Goal: Task Accomplishment & Management: Use online tool/utility

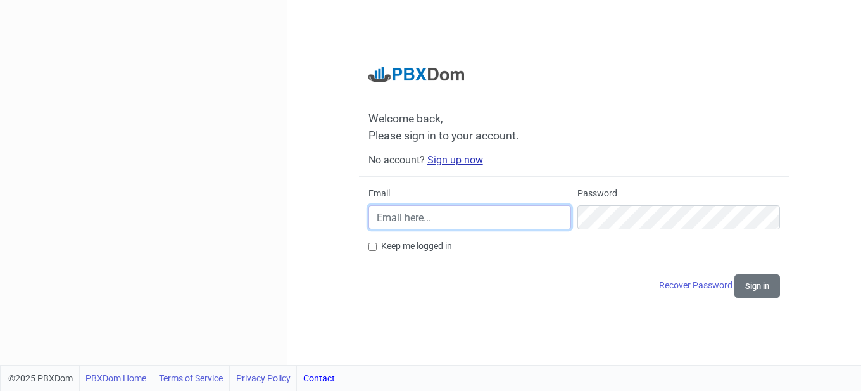
type input "[EMAIL_ADDRESS][DOMAIN_NAME]"
click at [455, 158] on link "Sign up now" at bounding box center [456, 160] width 56 height 12
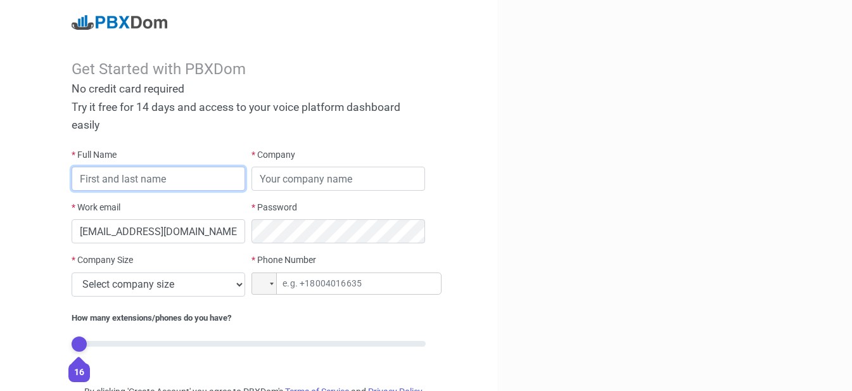
click at [132, 177] on input "text" at bounding box center [159, 179] width 174 height 24
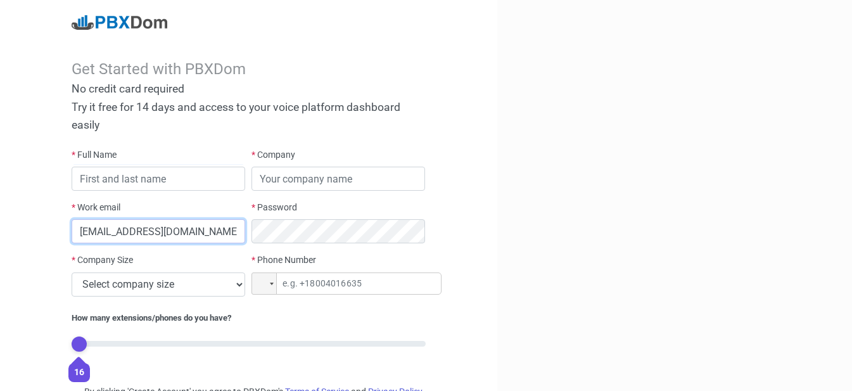
drag, startPoint x: 220, startPoint y: 230, endPoint x: 0, endPoint y: 229, distance: 220.4
click at [0, 229] on div "Get Started with PBXDom No credit card required Try it free for 14 days and acc…" at bounding box center [248, 228] width 497 height 457
type input "[EMAIL_ADDRESS][DOMAIN_NAME]"
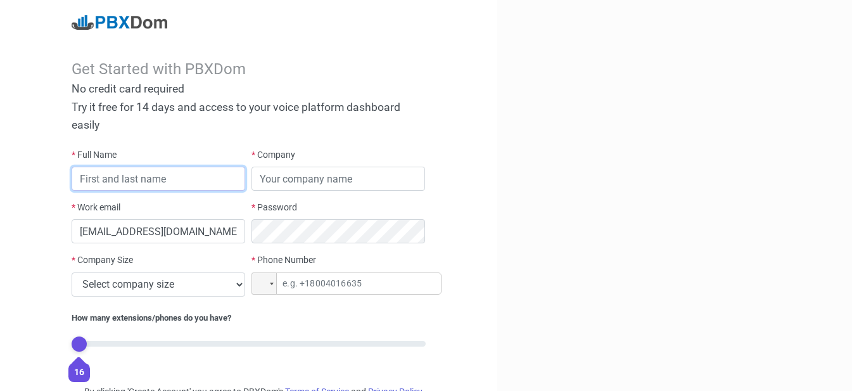
click at [125, 175] on input "text" at bounding box center [159, 179] width 174 height 24
type input "trs"
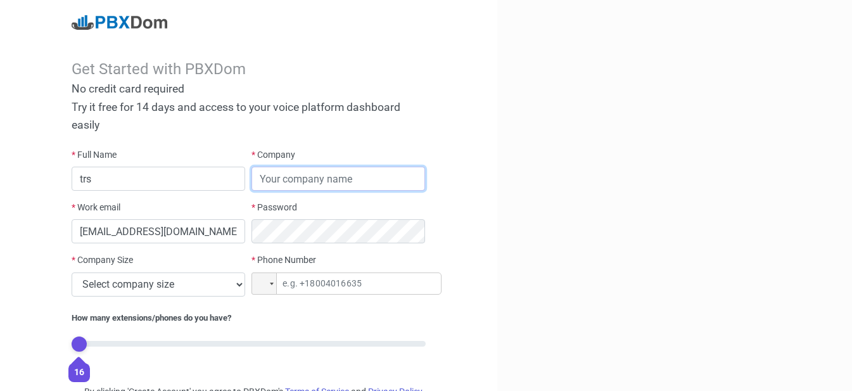
click at [302, 177] on input "text" at bounding box center [338, 179] width 174 height 24
type input "comp fa"
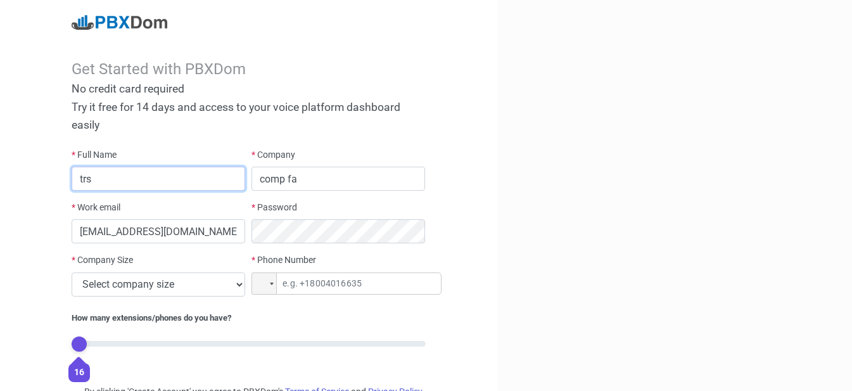
click at [182, 181] on input "trs" at bounding box center [159, 179] width 174 height 24
drag, startPoint x: 127, startPoint y: 177, endPoint x: 199, endPoint y: 176, distance: 72.2
click at [199, 175] on input "trs factory cvbc" at bounding box center [159, 179] width 174 height 24
type input "trs factory"
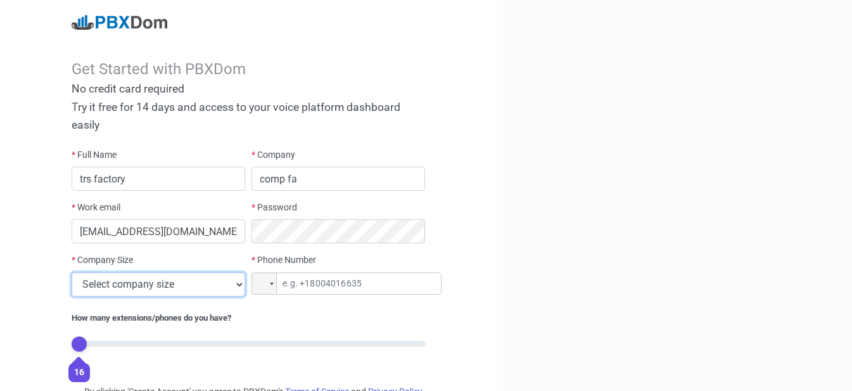
click at [168, 281] on select "Select company size 1 - 9 employees 10 - 49 employees 50 - 199 employees 200 - …" at bounding box center [159, 284] width 174 height 24
select select "2"
click at [72, 272] on select "Select company size 1 - 9 employees 10 - 49 employees 50 - 199 employees 200 - …" at bounding box center [159, 284] width 174 height 24
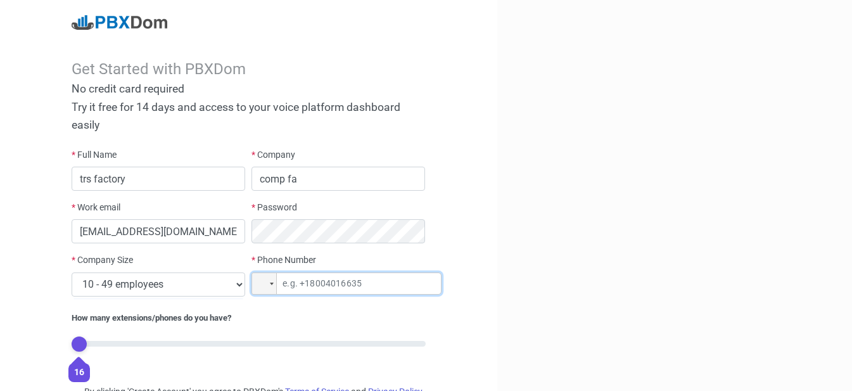
click at [331, 279] on input "tel" at bounding box center [346, 283] width 190 height 22
click at [274, 287] on div at bounding box center [264, 283] width 24 height 21
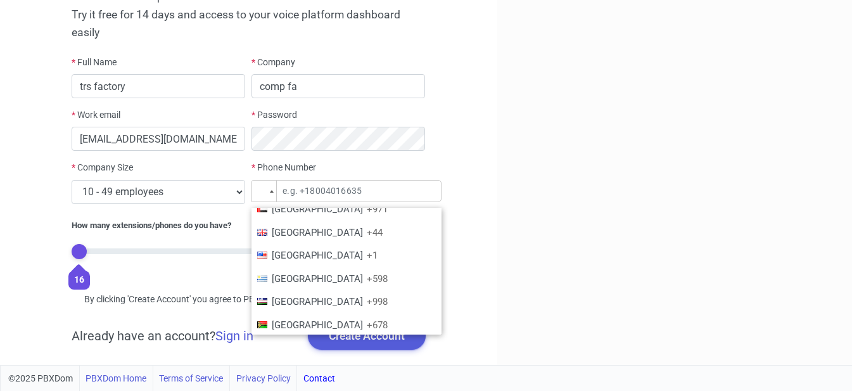
scroll to position [4576, 0]
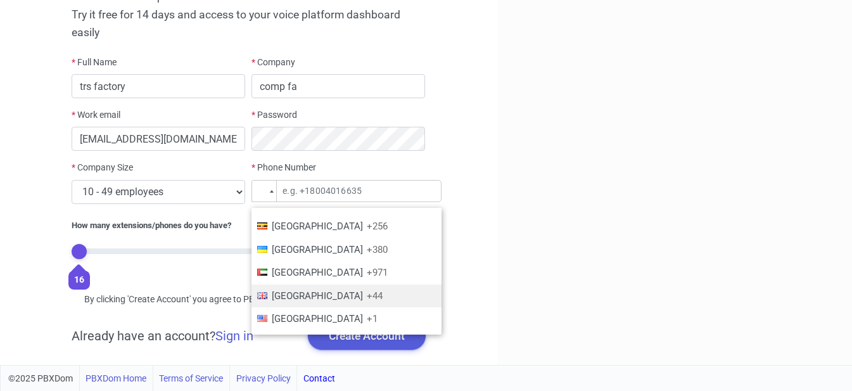
click at [340, 284] on li "United Kingdom +44" at bounding box center [346, 295] width 190 height 23
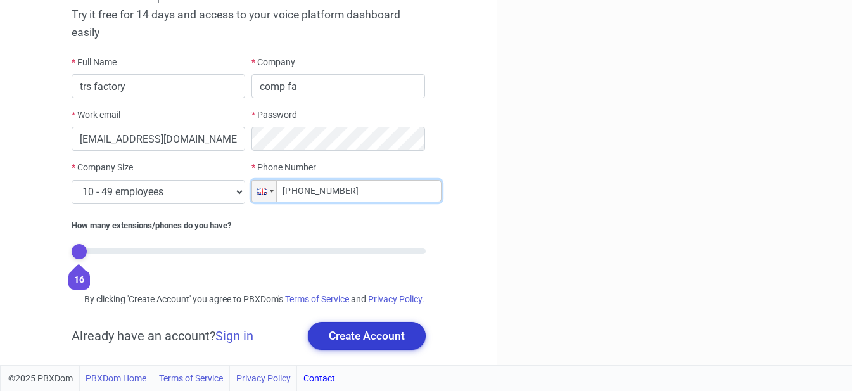
type input "+44 9123 828308"
click at [412, 346] on button "Create Account" at bounding box center [367, 336] width 118 height 28
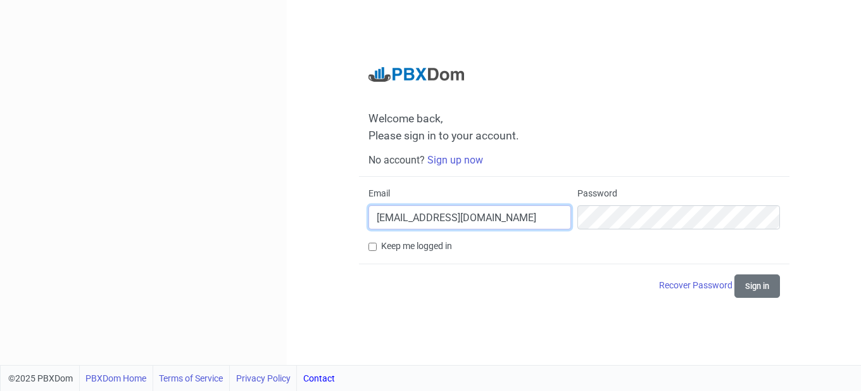
drag, startPoint x: 421, startPoint y: 213, endPoint x: 341, endPoint y: 212, distance: 79.2
click at [341, 212] on div "Welcome back, Please sign in to your account. No account? Sign up now Email [EM…" at bounding box center [574, 182] width 574 height 365
click at [435, 225] on input "[EMAIL_ADDRESS][DOMAIN_NAME]" at bounding box center [470, 217] width 203 height 24
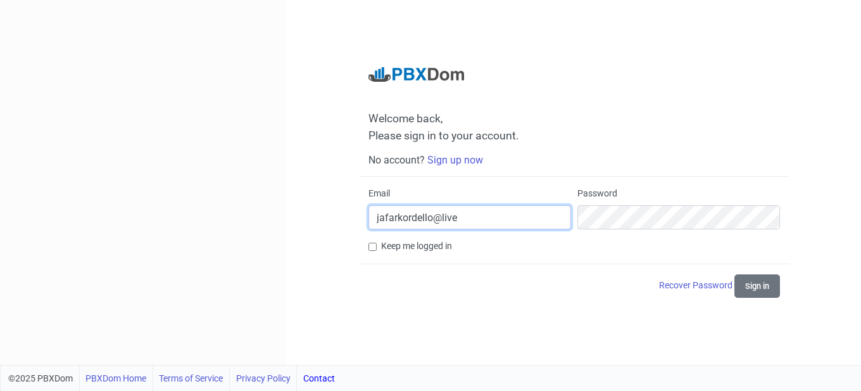
type input "[EMAIL_ADDRESS][DOMAIN_NAME]"
click at [765, 287] on button "Sign in" at bounding box center [758, 285] width 46 height 23
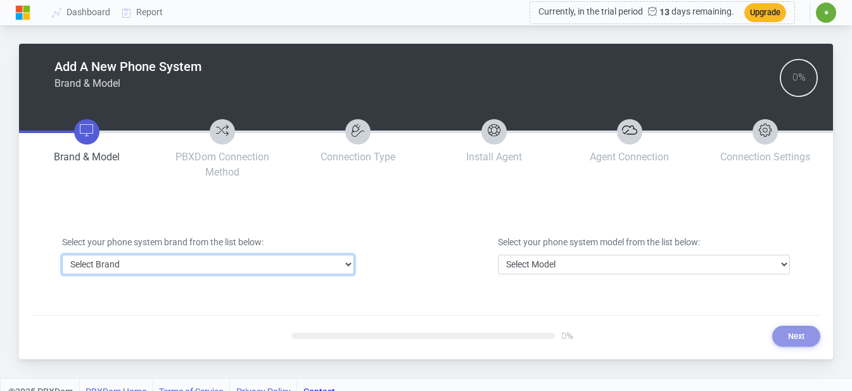
click at [244, 272] on select "Select Brand 3CX Avaya Cisco FreePBX/Asterisk Mitel Panasonic Yeastar" at bounding box center [208, 265] width 292 height 20
select select "1"
click at [62, 255] on select "Select Brand 3CX Avaya Cisco FreePBX/Asterisk Mitel Panasonic Yeastar" at bounding box center [208, 265] width 292 height 20
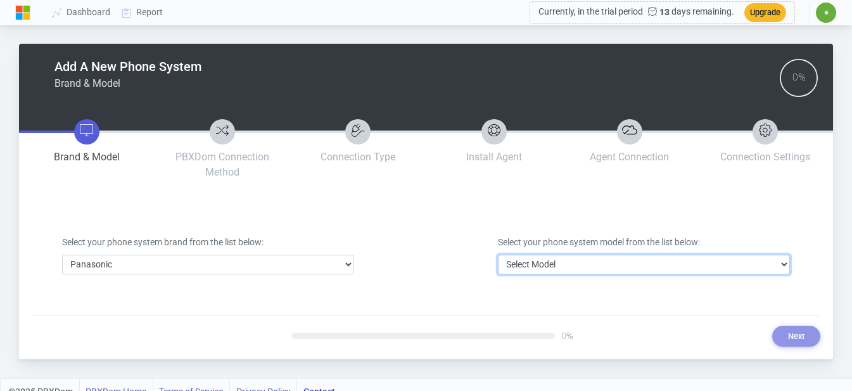
click at [576, 265] on select "Select Model DBS Series ICX/S-ICX Series KX-NCP Series KX-NS Series KX-NSX Seri…" at bounding box center [644, 265] width 292 height 20
select select "32"
click at [498, 255] on select "Select Model DBS Series ICX/S-ICX Series KX-NCP Series KX-NS Series KX-NSX Seri…" at bounding box center [644, 265] width 292 height 20
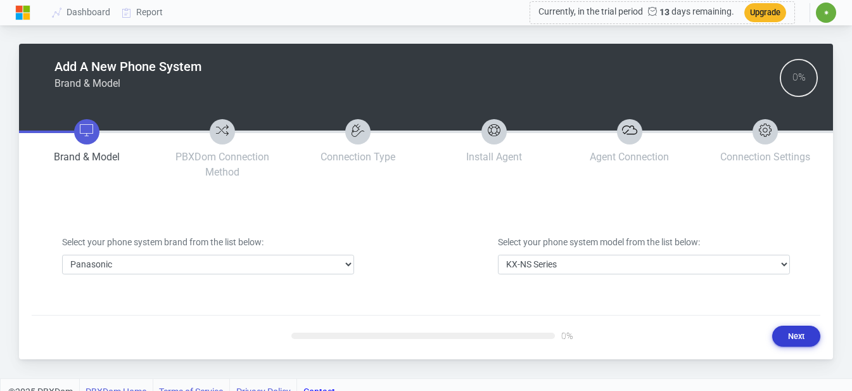
click at [809, 340] on button "Next" at bounding box center [796, 336] width 48 height 21
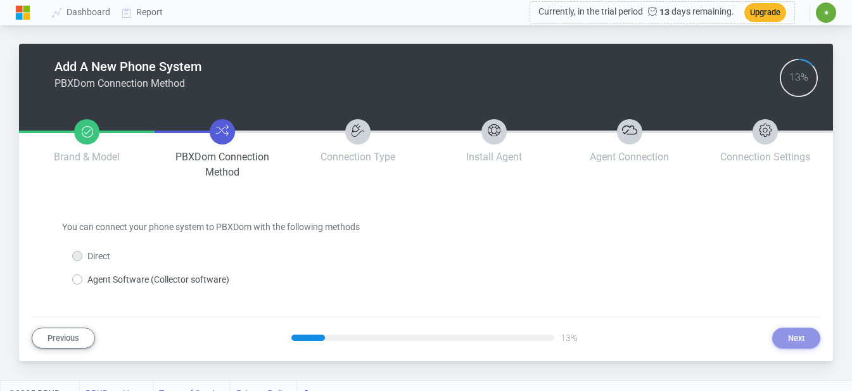
click at [104, 282] on label "Agent Software (Collector software)" at bounding box center [158, 279] width 142 height 13
click at [96, 281] on input "Agent Software (Collector software)" at bounding box center [91, 277] width 8 height 8
radio input "true"
click at [794, 348] on div "Add A New Phone System PBXDom Connection Method 13% Brand & Model PBXDom Connec…" at bounding box center [426, 202] width 814 height 317
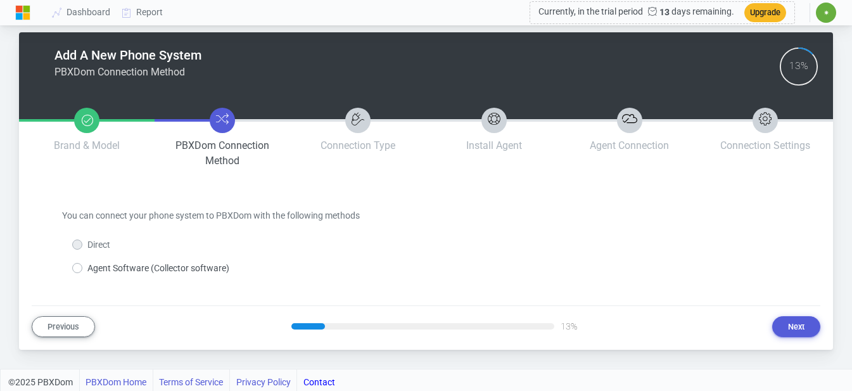
scroll to position [15, 0]
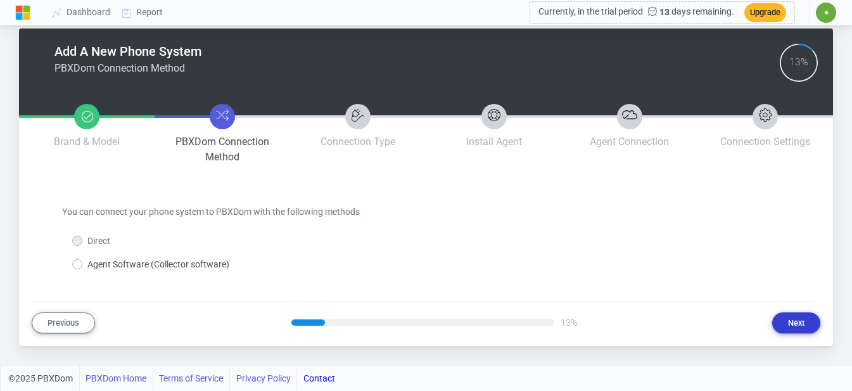
click at [807, 324] on button "Next" at bounding box center [796, 322] width 48 height 21
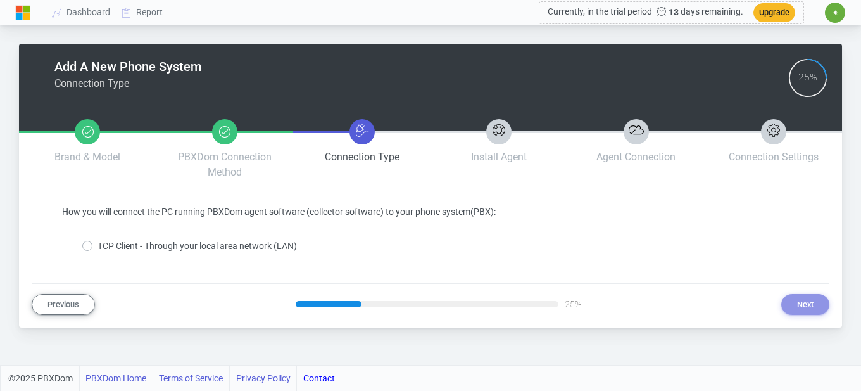
click at [98, 248] on label "TCP Client - Through your local area network (LAN)" at bounding box center [198, 245] width 200 height 13
click at [98, 248] on input "TCP Client - Through your local area network (LAN)" at bounding box center [102, 243] width 8 height 8
radio input "true"
click at [790, 304] on button "Next" at bounding box center [806, 304] width 48 height 21
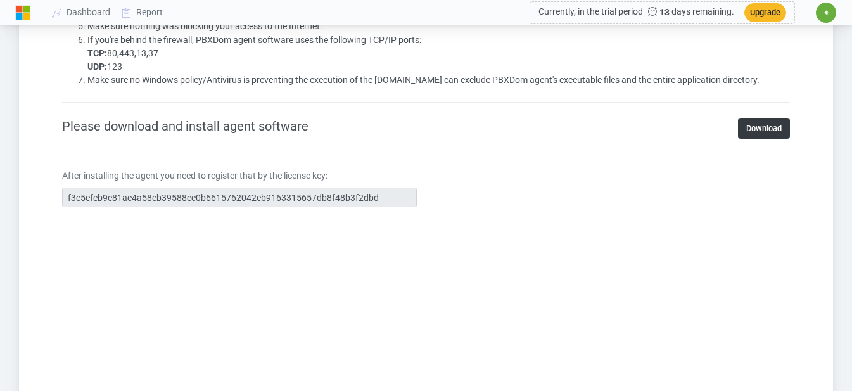
scroll to position [823, 0]
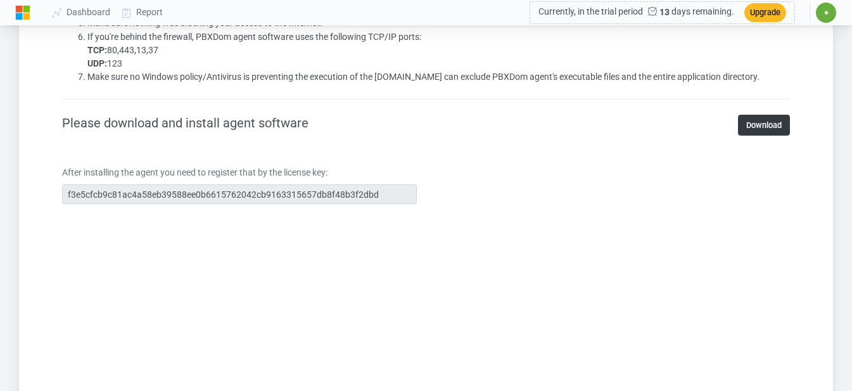
click at [685, 139] on section "Install PBXDom Agent Software (Collector) How PBXDom agent software works? PBXD…" at bounding box center [426, 18] width 728 height 1272
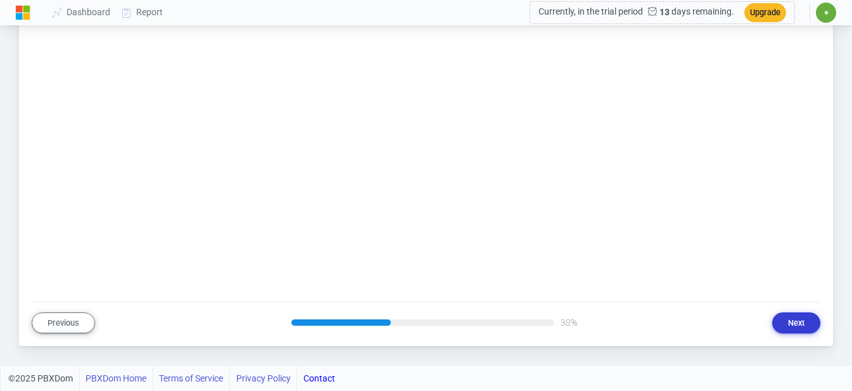
click at [805, 319] on button "Next" at bounding box center [796, 322] width 48 height 21
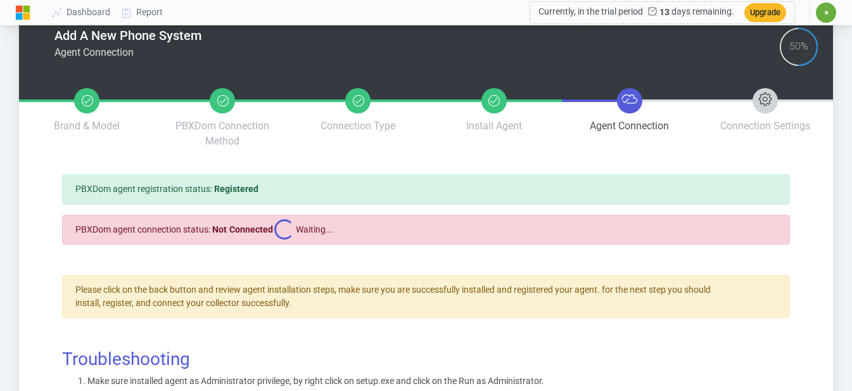
scroll to position [0, 0]
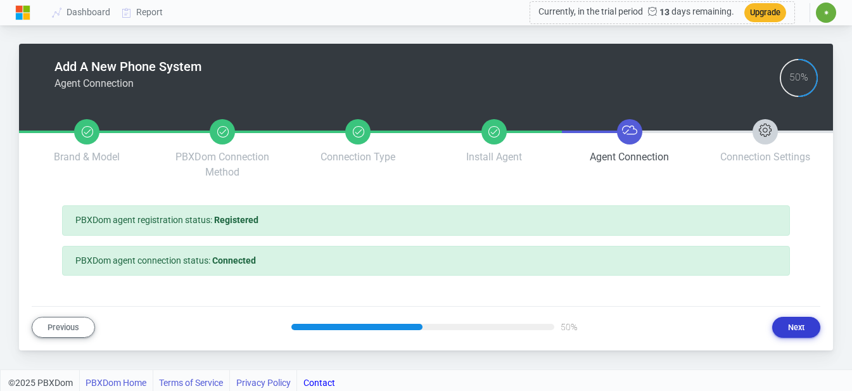
click at [775, 327] on button "Next" at bounding box center [796, 327] width 48 height 21
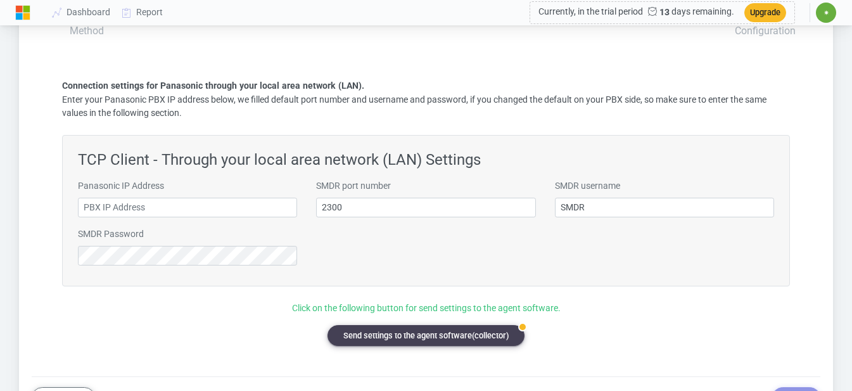
scroll to position [190, 0]
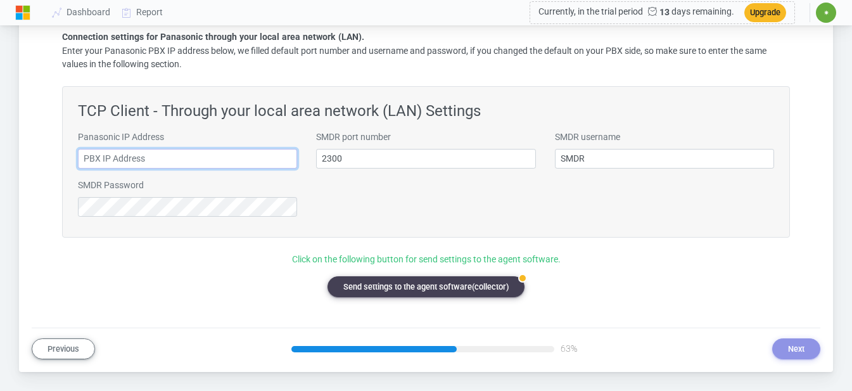
click at [217, 163] on input "text" at bounding box center [187, 159] width 219 height 20
type input "[TECHNICAL_ID]"
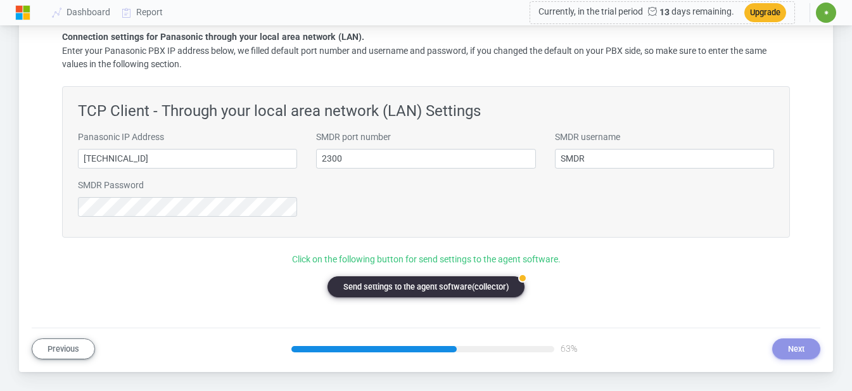
click at [365, 286] on button "badge Send settings to the agent software(collector)" at bounding box center [425, 286] width 197 height 21
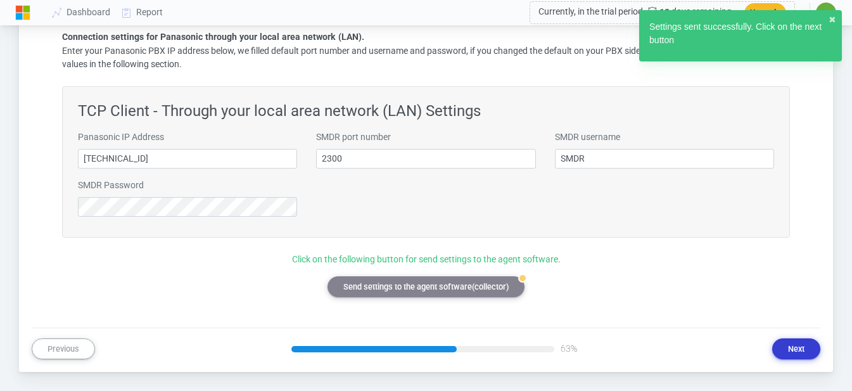
click at [798, 348] on button "Next" at bounding box center [796, 348] width 48 height 21
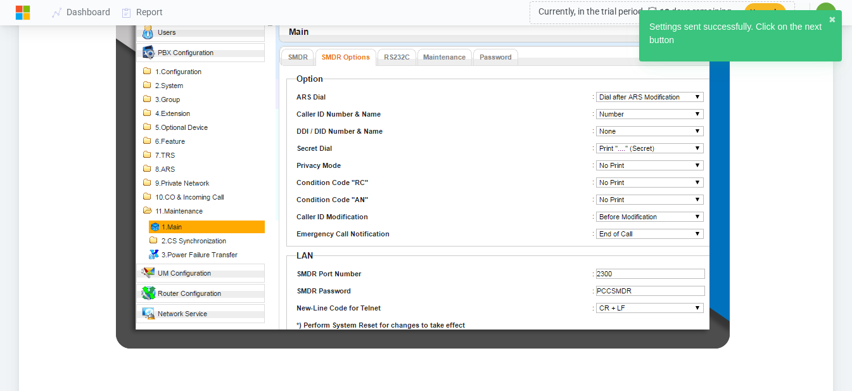
scroll to position [952, 0]
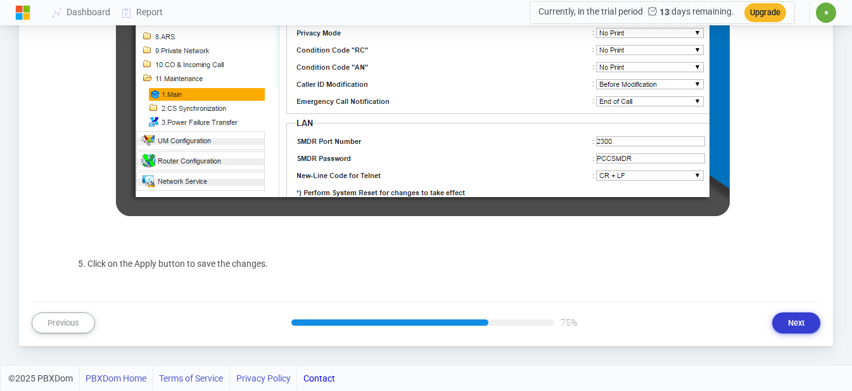
click at [810, 322] on button "Next" at bounding box center [796, 322] width 48 height 21
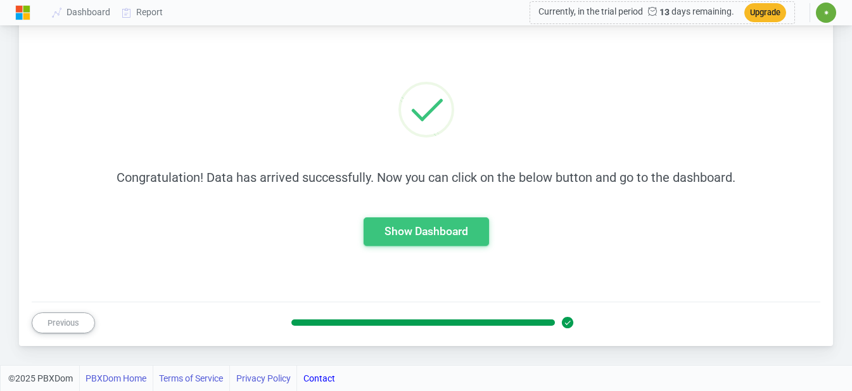
scroll to position [169, 0]
click at [439, 240] on button "Show Dashboard" at bounding box center [426, 231] width 125 height 28
